Goal: Information Seeking & Learning: Learn about a topic

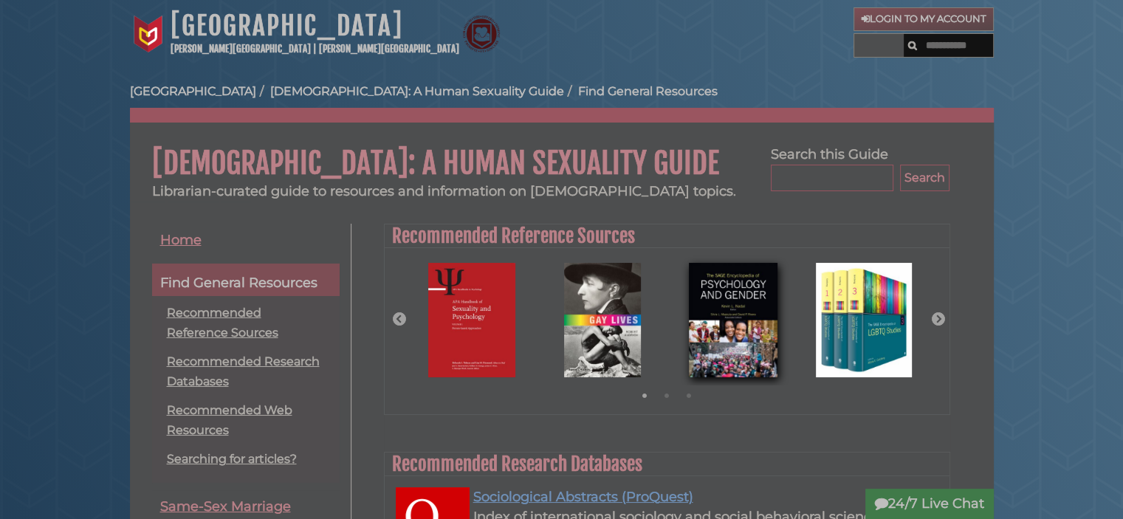
scroll to position [430, 565]
copy h1 "LGBTQ+"
drag, startPoint x: 135, startPoint y: 162, endPoint x: 236, endPoint y: 170, distance: 101.5
click at [236, 170] on h1 "[DEMOGRAPHIC_DATA]: A Human Sexuality Guide" at bounding box center [562, 152] width 864 height 59
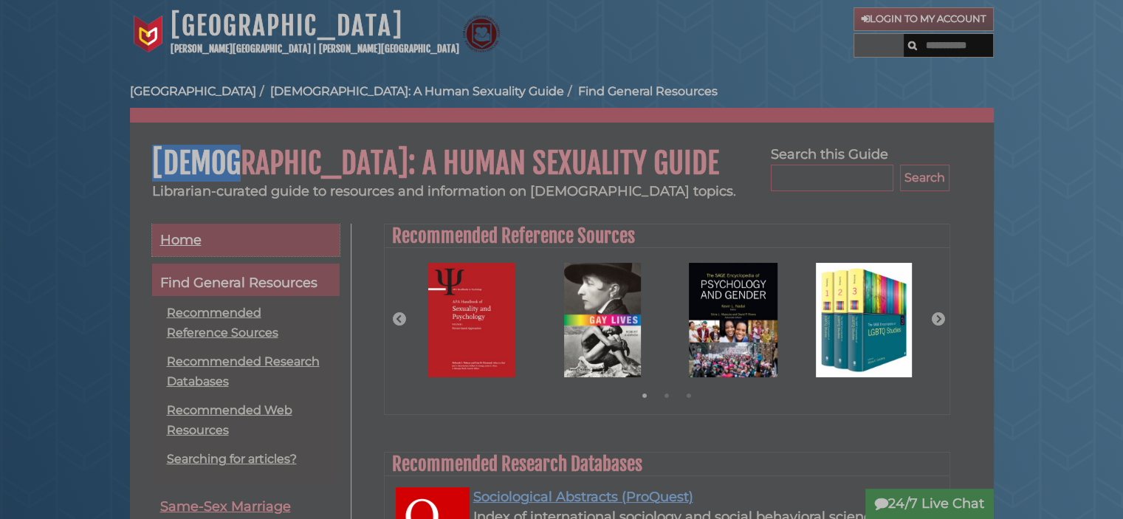
click at [192, 243] on span "Home" at bounding box center [180, 240] width 41 height 16
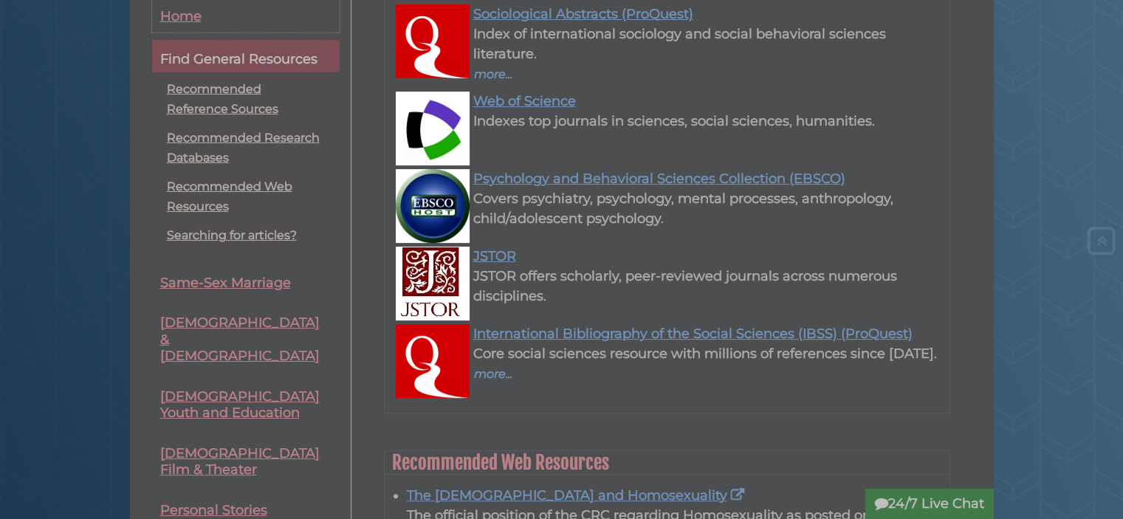
scroll to position [591, 0]
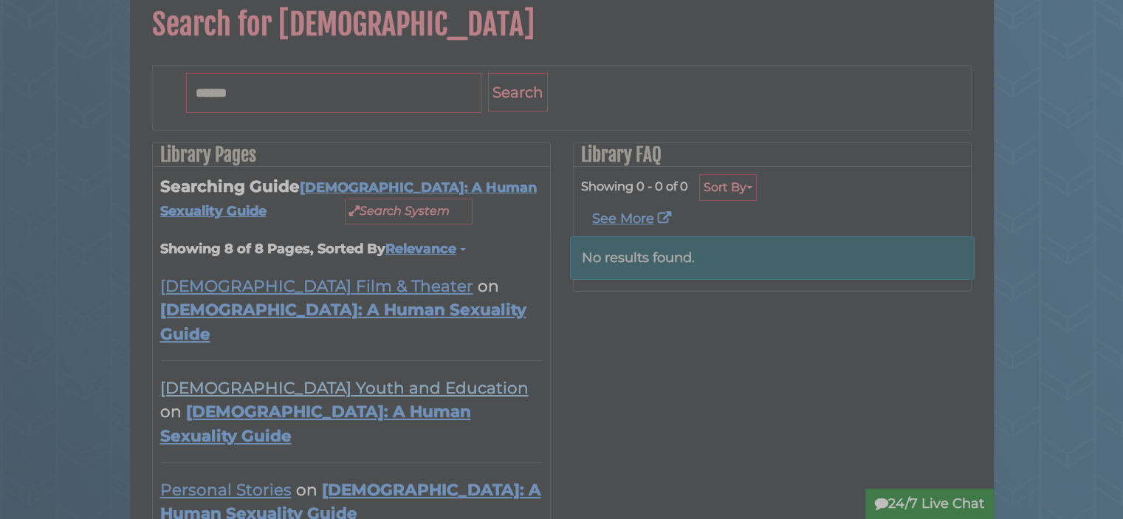
scroll to position [148, 0]
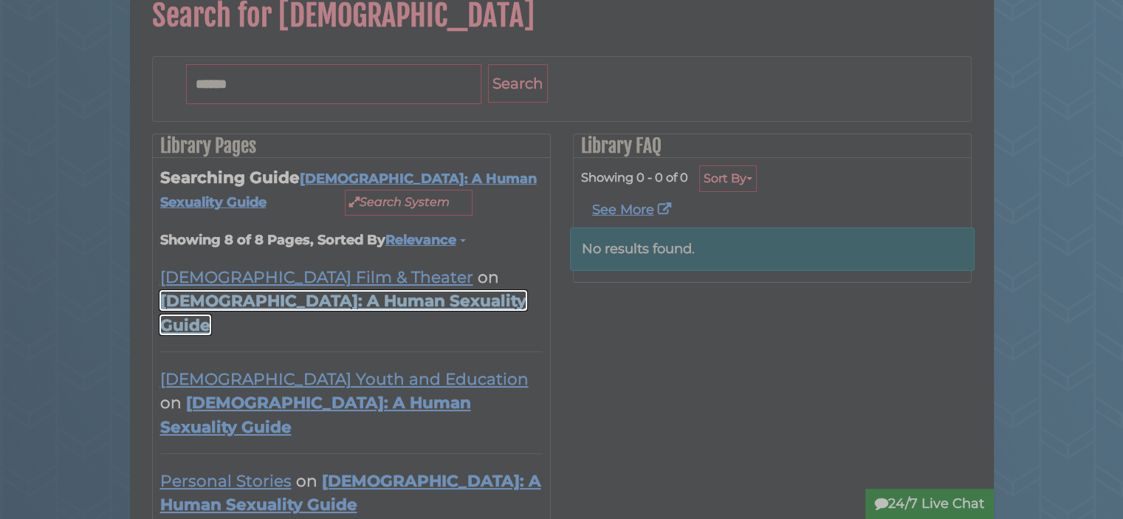
click at [233, 293] on link "[DEMOGRAPHIC_DATA]: A Human Sexuality Guide" at bounding box center [343, 312] width 366 height 43
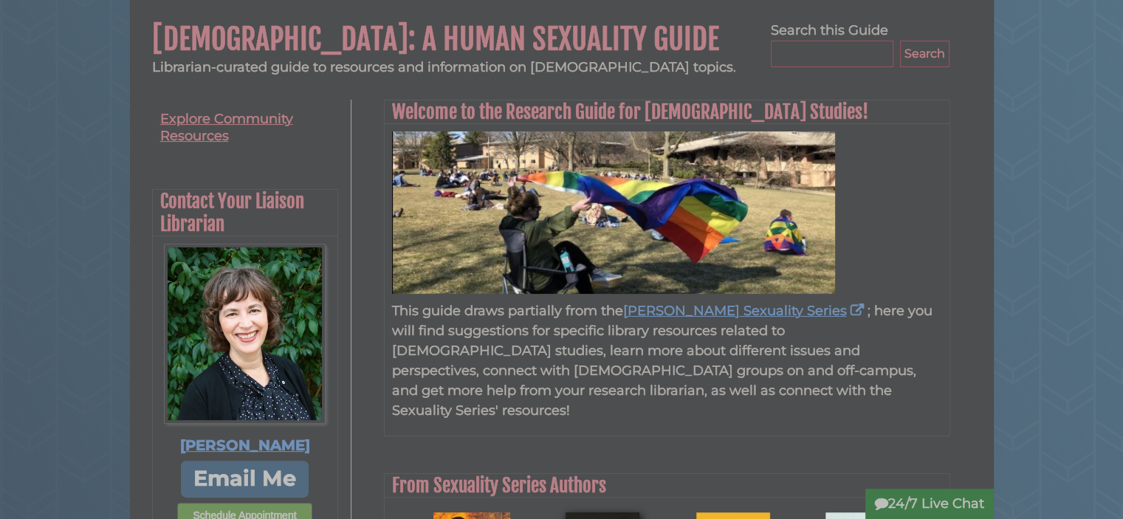
scroll to position [295, 0]
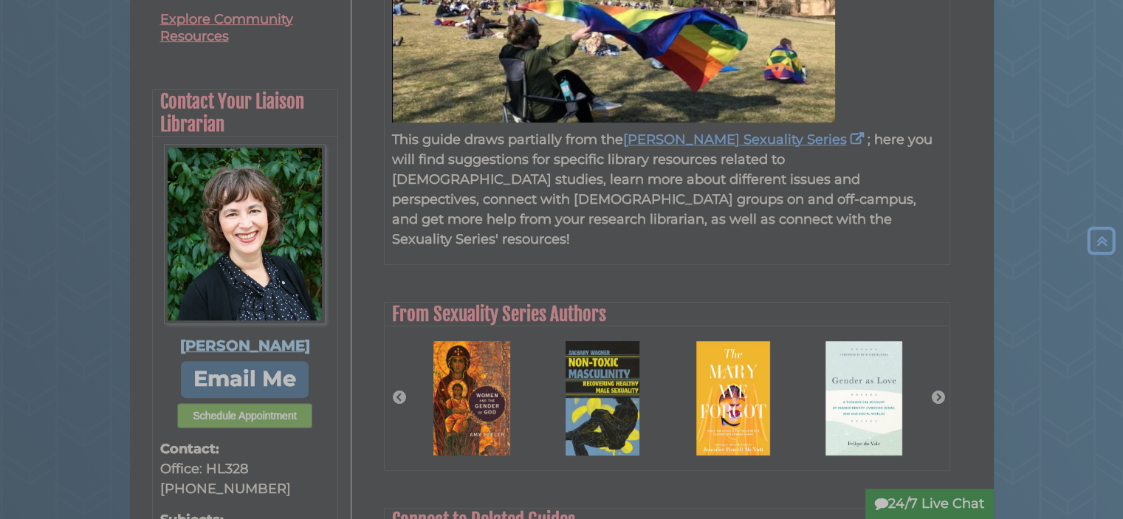
copy div "[PERSON_NAME]"
drag, startPoint x: 320, startPoint y: 261, endPoint x: 172, endPoint y: 272, distance: 148.2
click at [169, 271] on div "Sarah McClure Kolk Email Me Schedule Appointment Contact: Office: HL328 616-526…" at bounding box center [245, 373] width 185 height 472
